Goal: Transaction & Acquisition: Purchase product/service

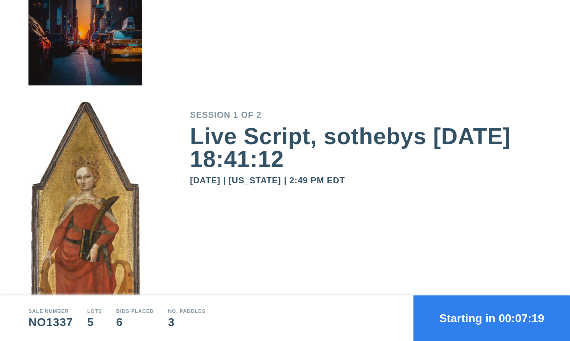
click at [462, 315] on button "Starting in 00:07:19" at bounding box center [491, 318] width 157 height 46
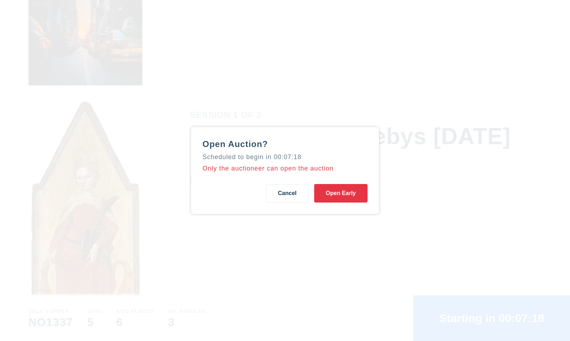
click at [350, 193] on button "Open Early" at bounding box center [340, 193] width 53 height 19
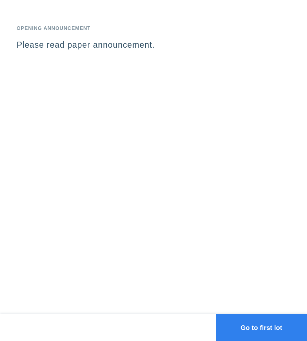
click at [263, 327] on button "Go to first lot" at bounding box center [261, 327] width 91 height 27
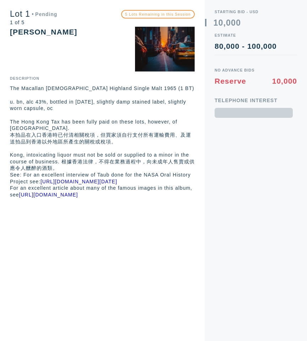
click at [172, 198] on p "For an excellent article about many of the famous images in this album, see [UR…" at bounding box center [102, 191] width 185 height 13
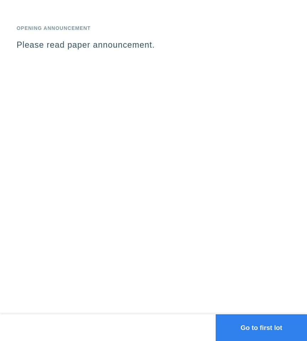
click at [245, 326] on button "Go to first lot" at bounding box center [261, 327] width 91 height 27
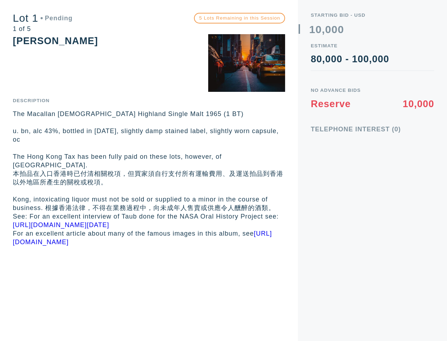
click at [144, 197] on p "Kong, intoxicating liquor must not be sold or supplied to a minor in the course…" at bounding box center [149, 203] width 272 height 17
